Goal: Contribute content: Add original content to the website for others to see

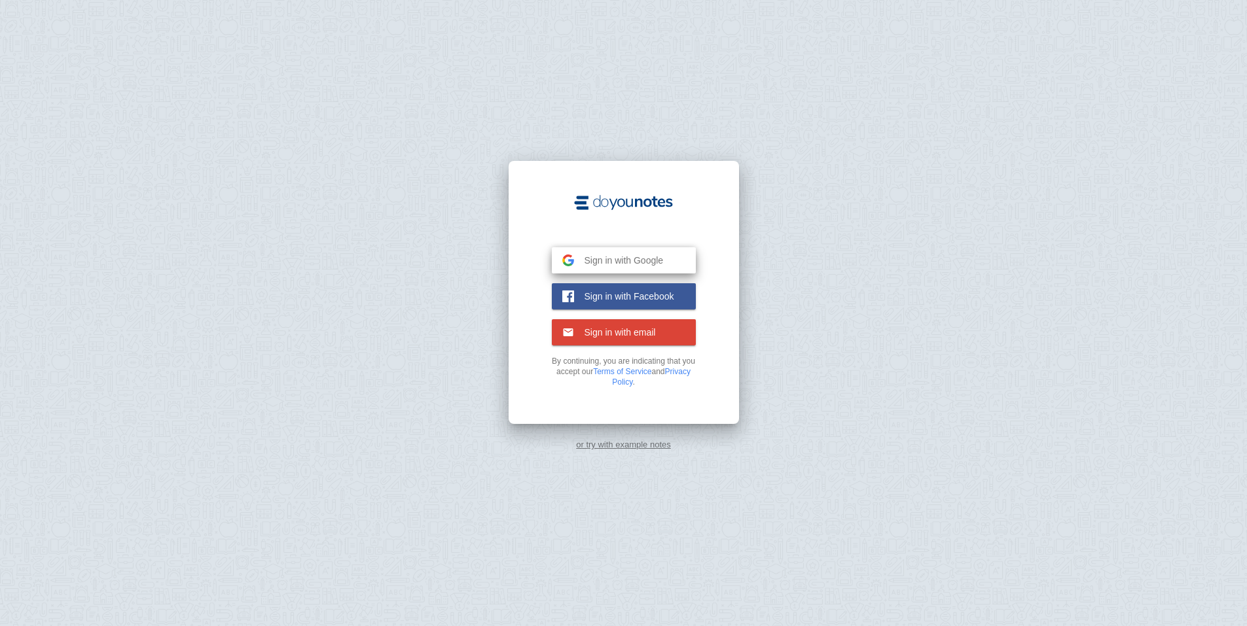
click at [639, 259] on span "Sign in with Google" at bounding box center [619, 261] width 90 height 12
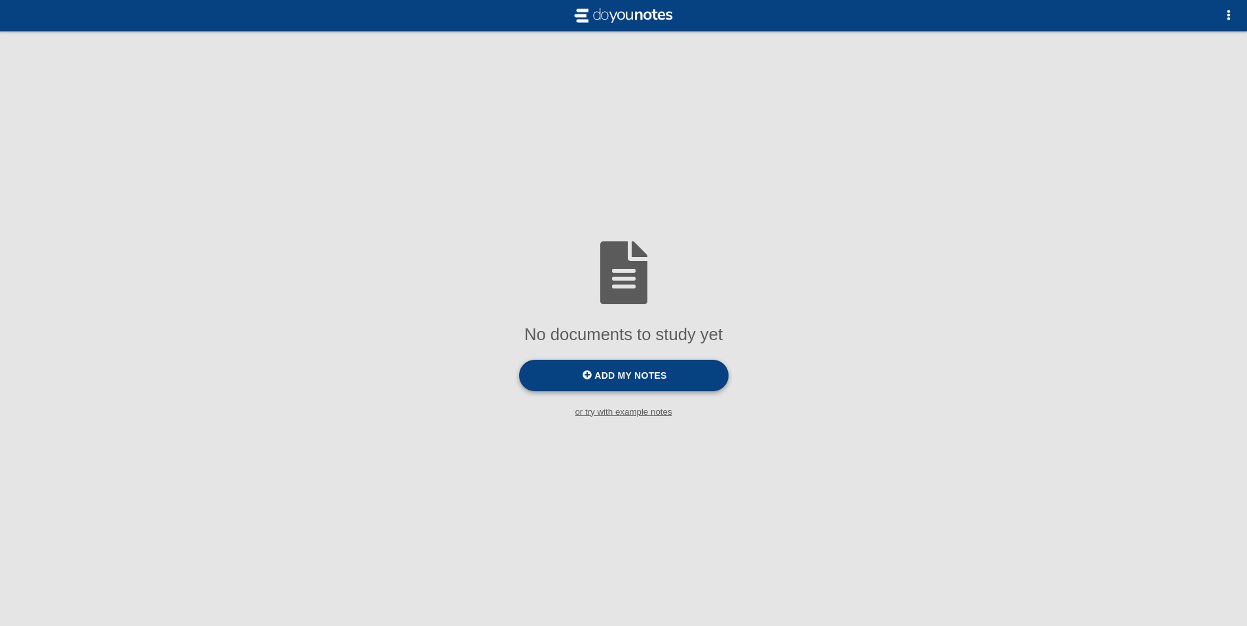
click at [614, 376] on span "Add my notes" at bounding box center [630, 376] width 72 height 10
click at [0, 0] on input "Add my notes" at bounding box center [0, 0] width 0 height 0
